Goal: Navigation & Orientation: Find specific page/section

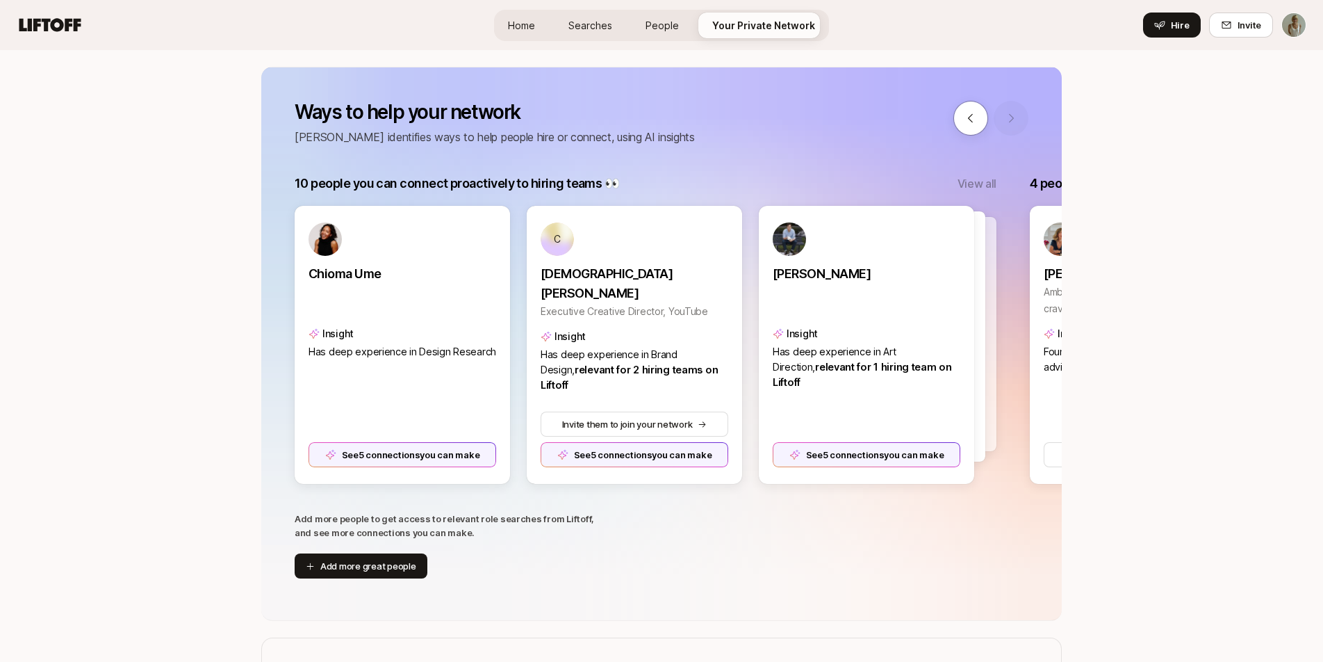
scroll to position [0, 1471]
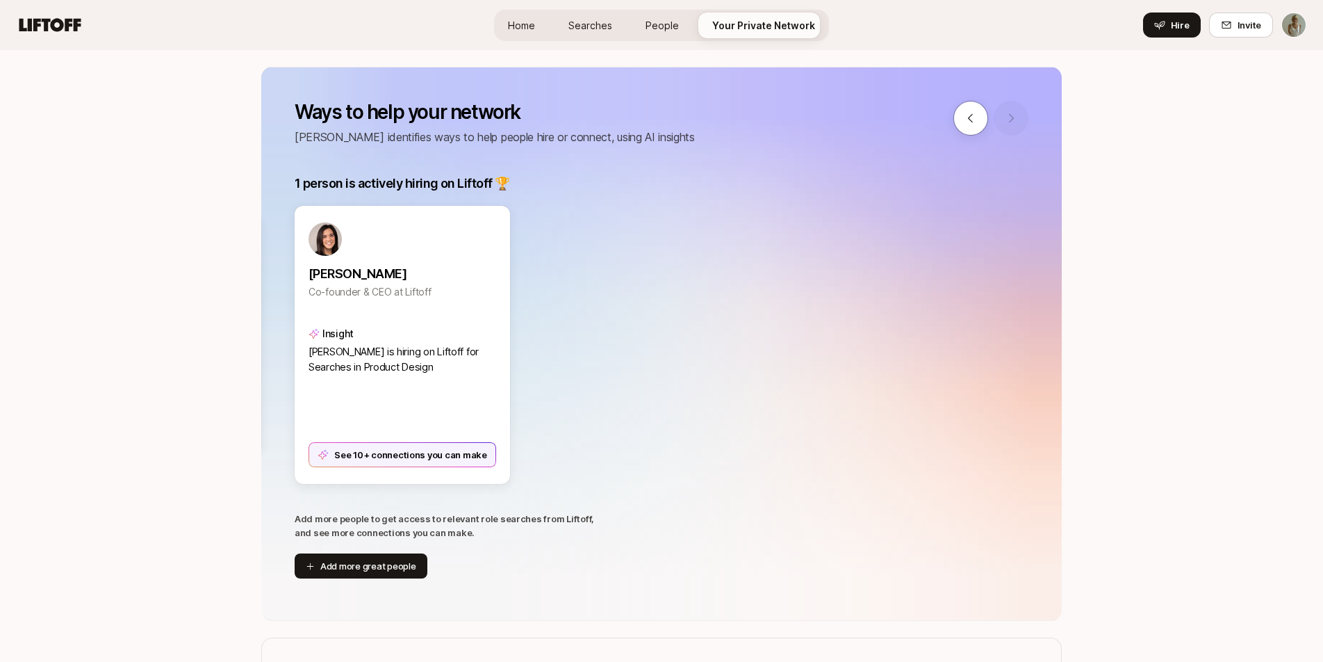
click at [535, 23] on span "Home" at bounding box center [521, 25] width 27 height 15
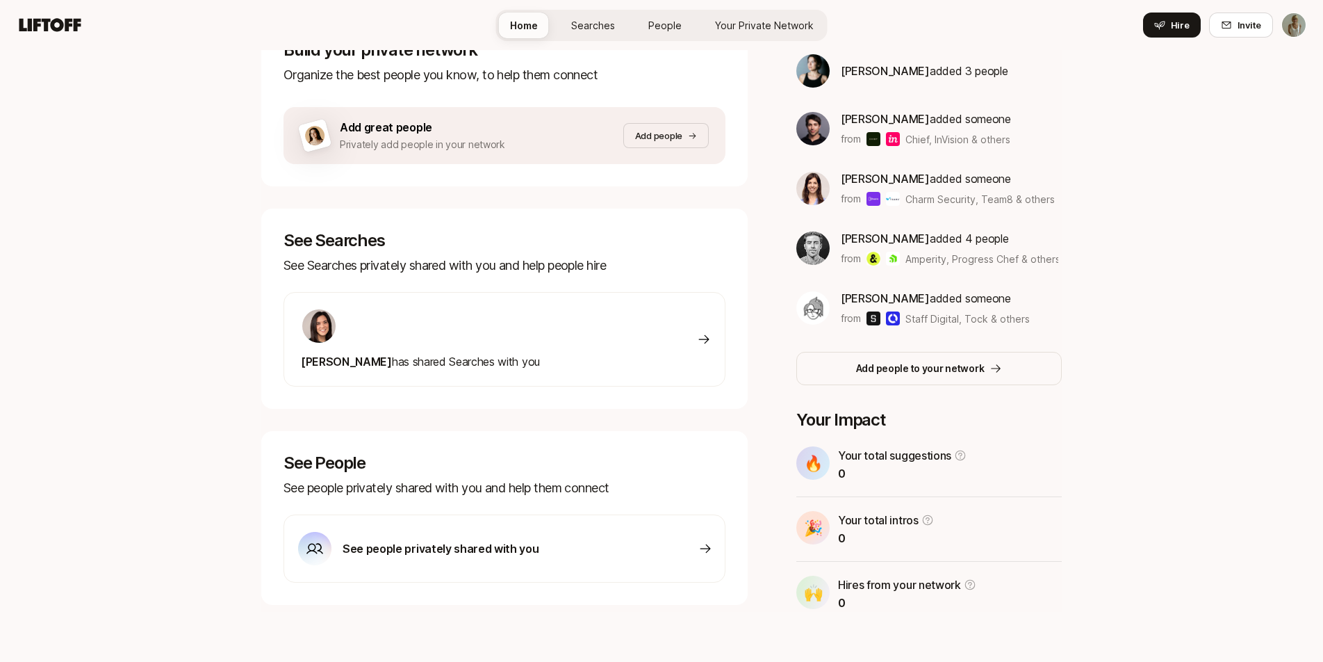
scroll to position [263, 0]
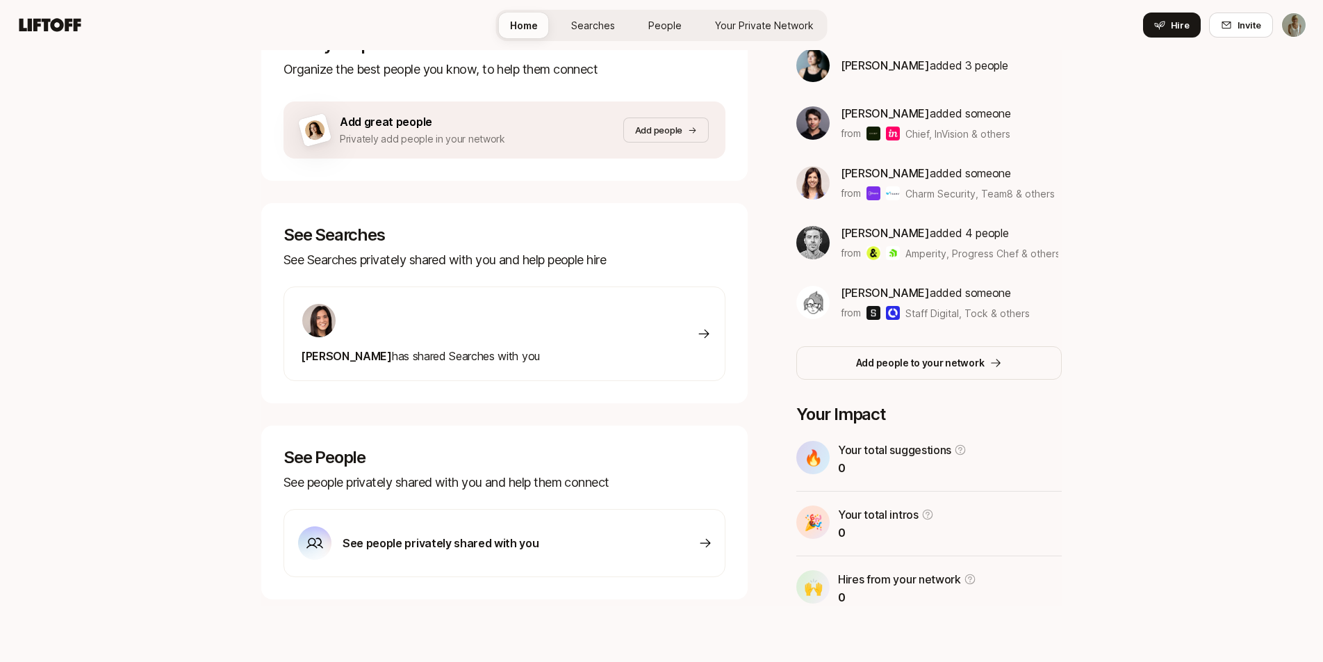
click at [699, 552] on div "See people privately shared with you" at bounding box center [505, 543] width 442 height 68
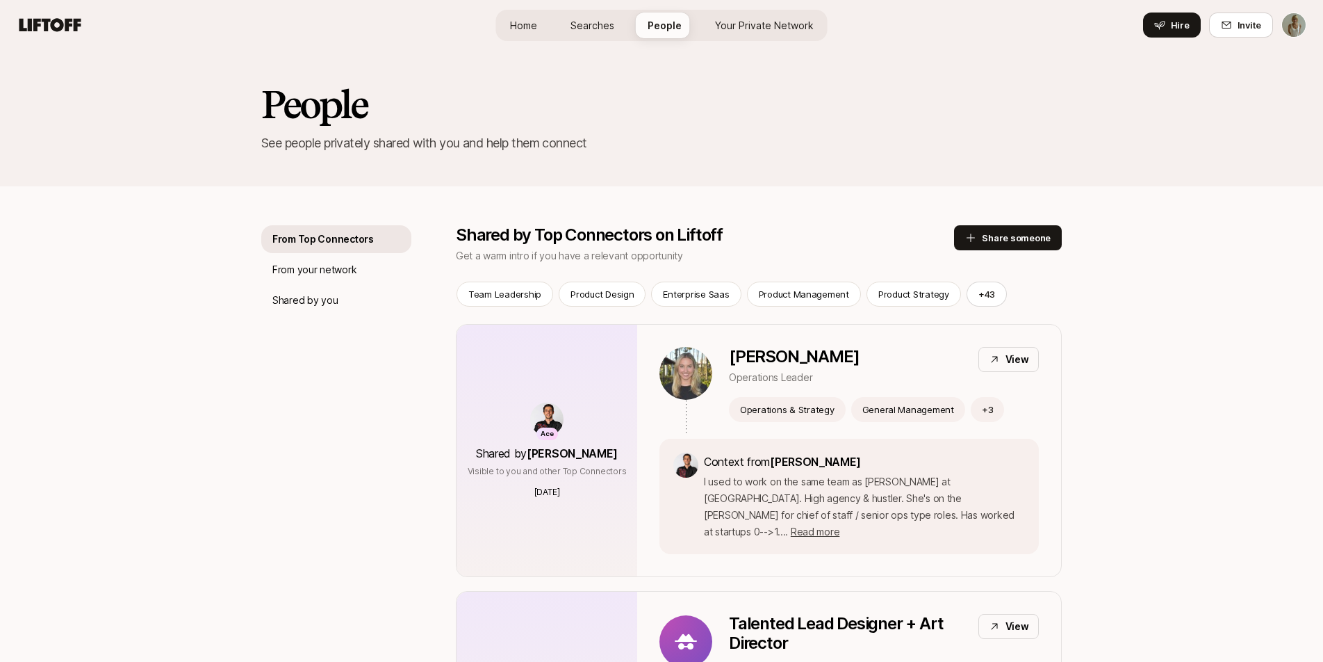
click at [778, 25] on span "Your Private Network" at bounding box center [764, 25] width 99 height 15
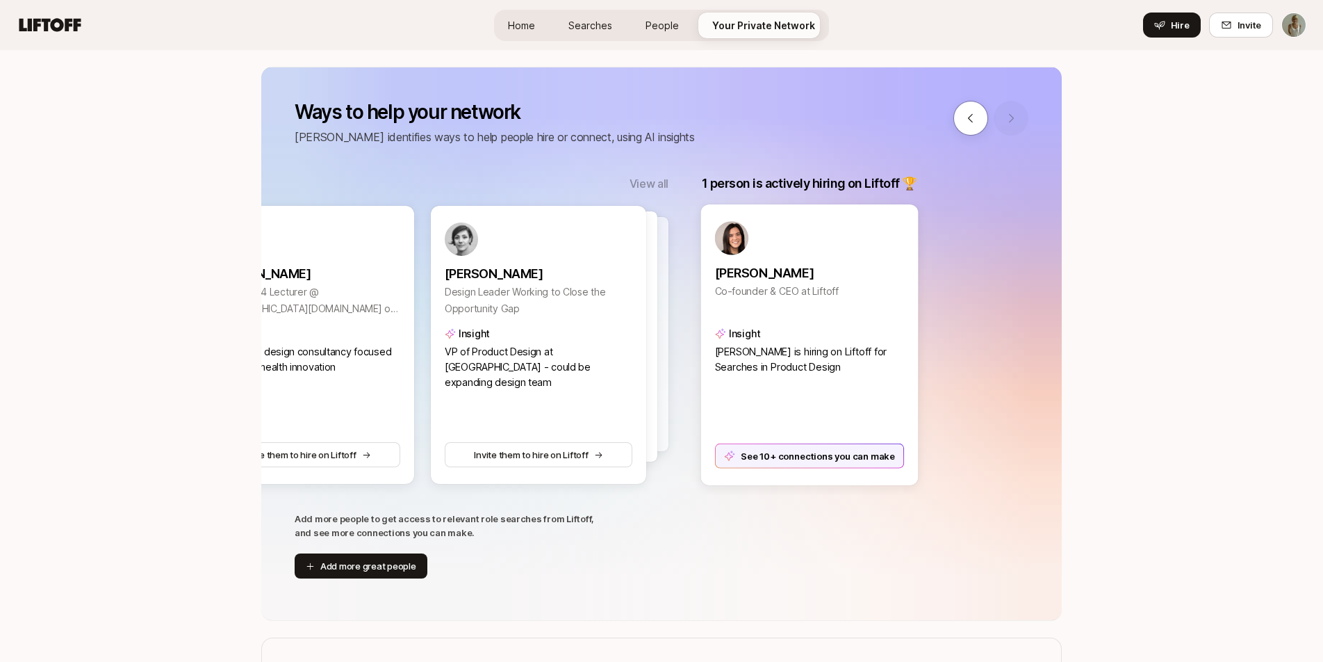
scroll to position [0, 1065]
